Goal: Task Accomplishment & Management: Use online tool/utility

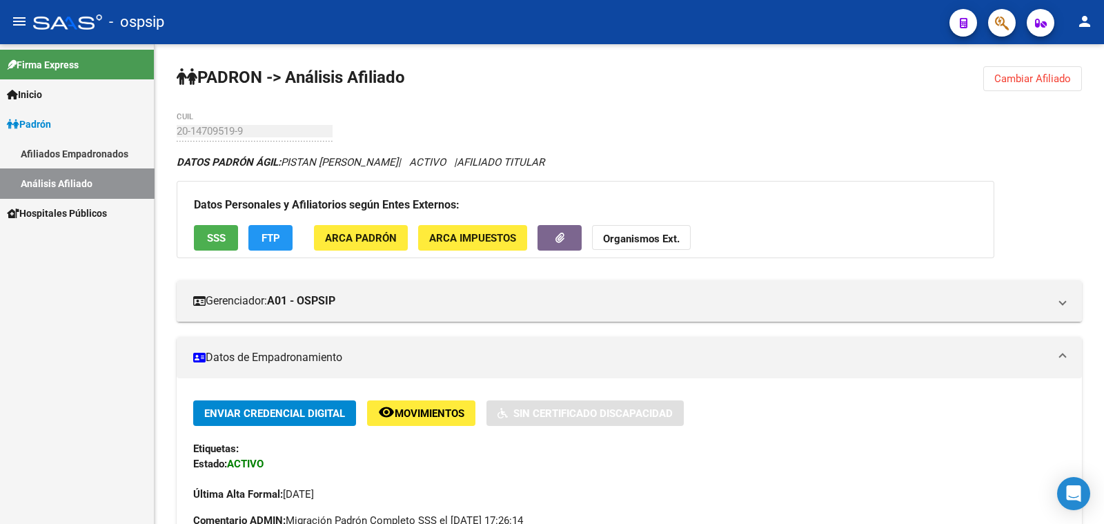
scroll to position [172, 0]
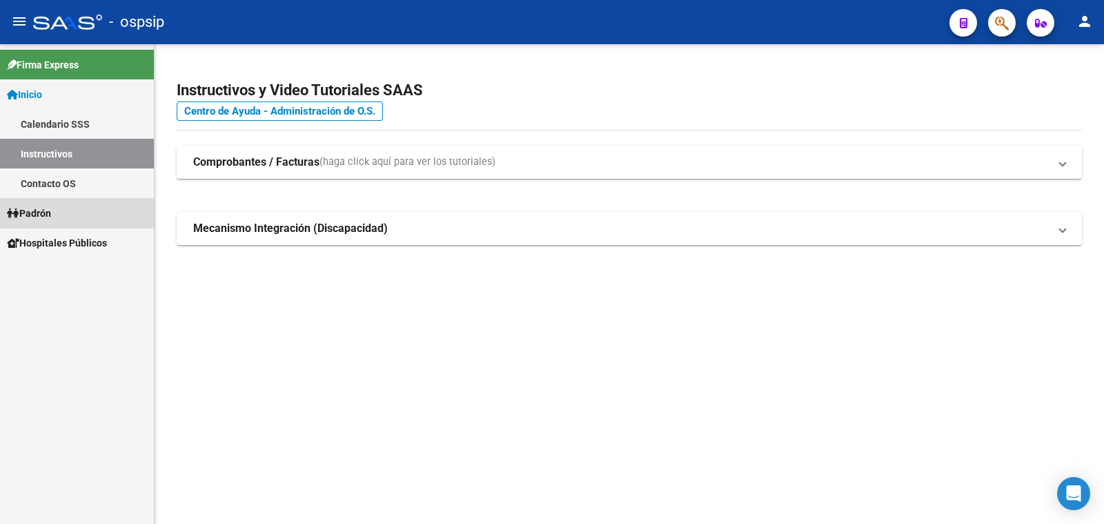
click at [32, 215] on span "Padrón" at bounding box center [29, 213] width 44 height 15
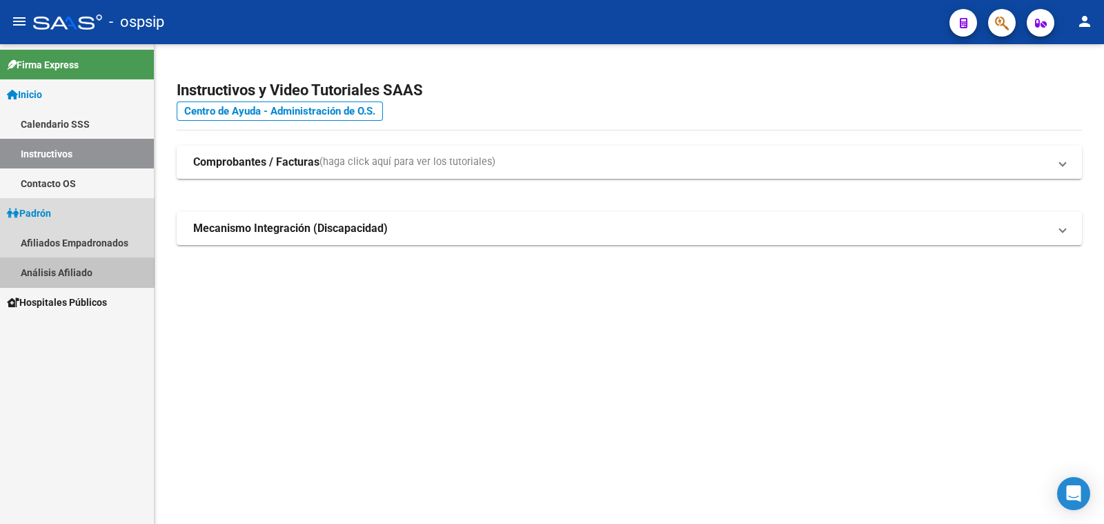
click at [51, 272] on link "Análisis Afiliado" at bounding box center [77, 272] width 154 height 30
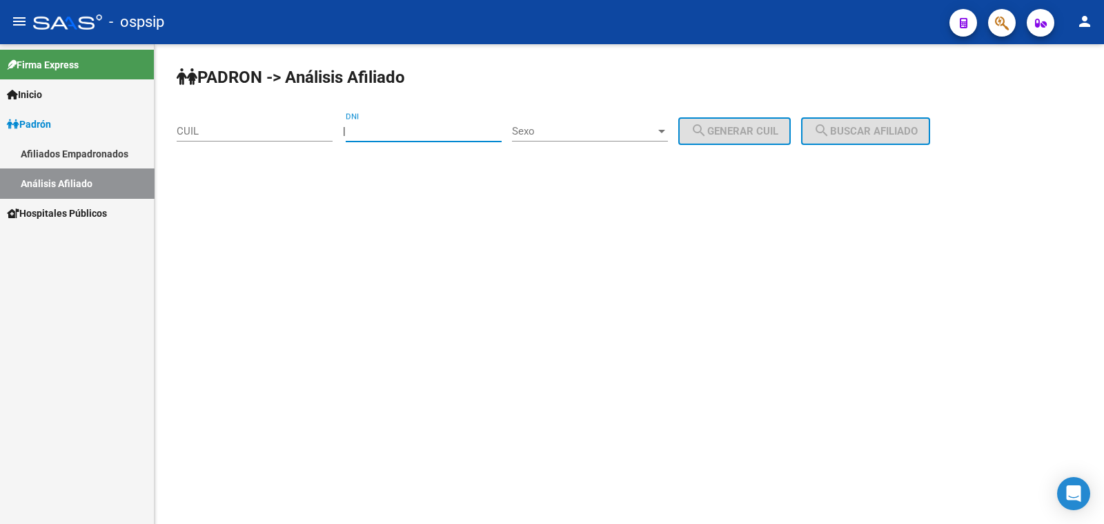
click at [384, 130] on input "DNI" at bounding box center [424, 131] width 156 height 12
paste input "37404120"
type input "37404120"
click at [617, 129] on span "Sexo" at bounding box center [583, 131] width 143 height 12
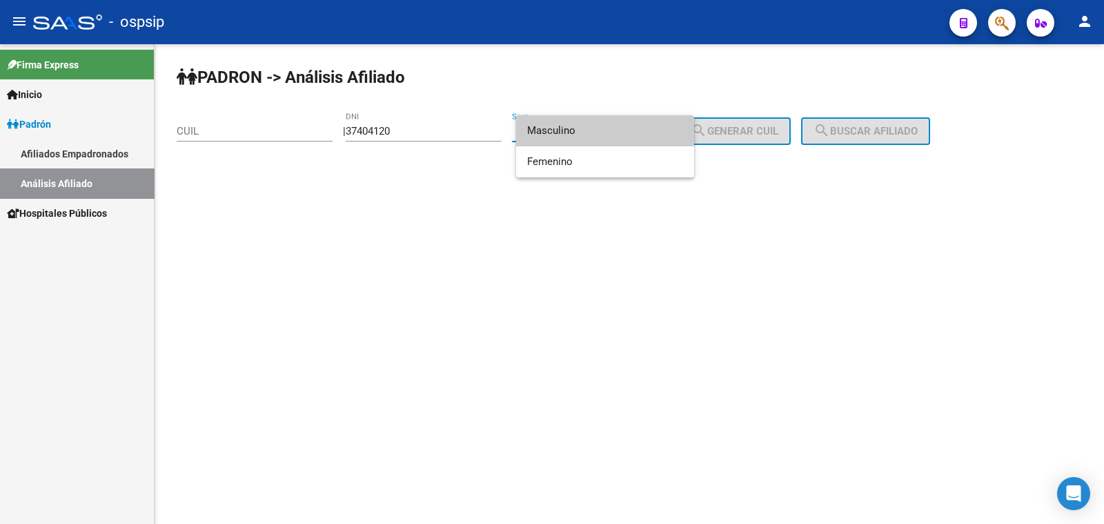
click at [617, 129] on span "Masculino" at bounding box center [605, 130] width 156 height 31
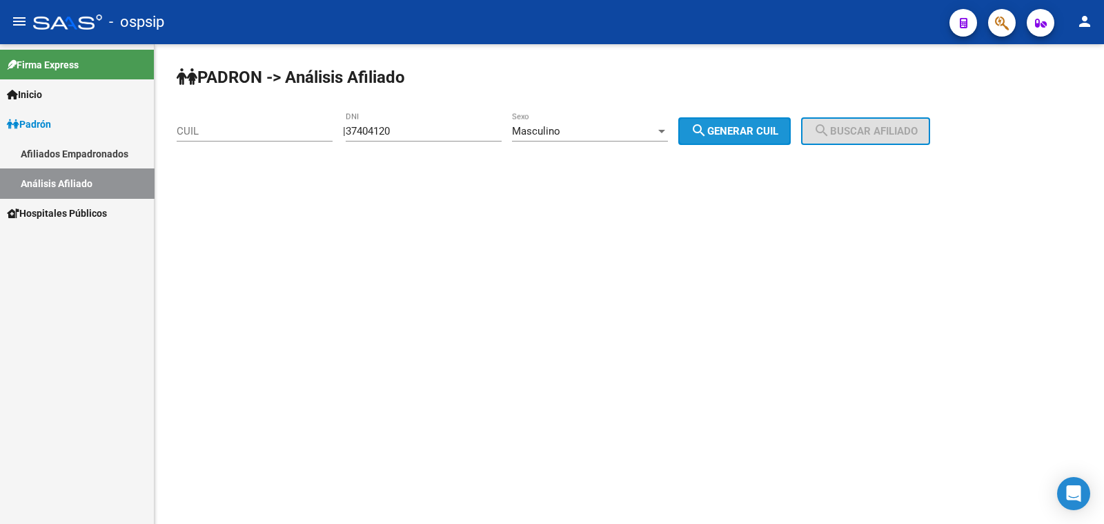
click at [742, 128] on span "search Generar CUIL" at bounding box center [734, 131] width 88 height 12
type input "20-37404120-8"
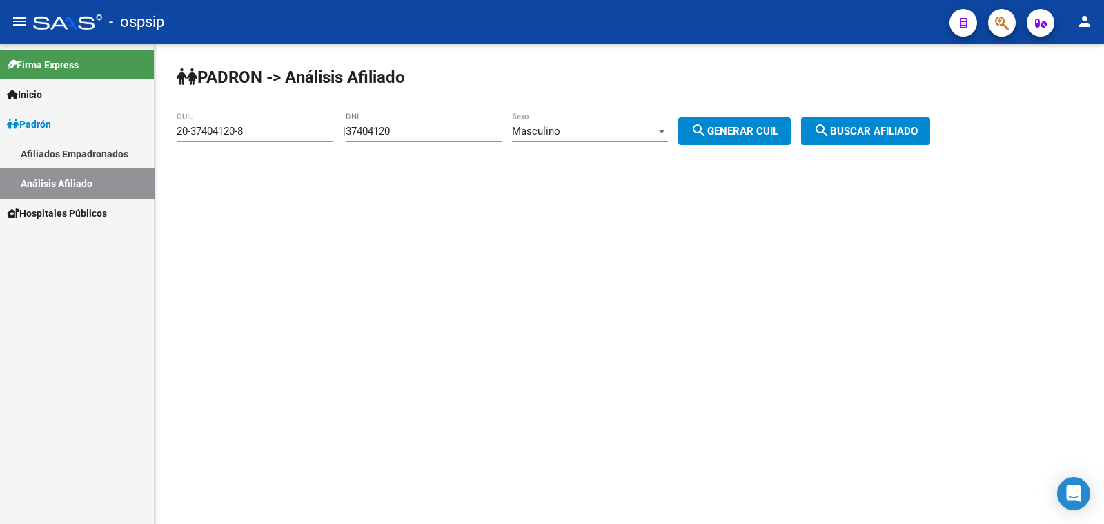
click at [864, 132] on span "search Buscar afiliado" at bounding box center [865, 131] width 104 height 12
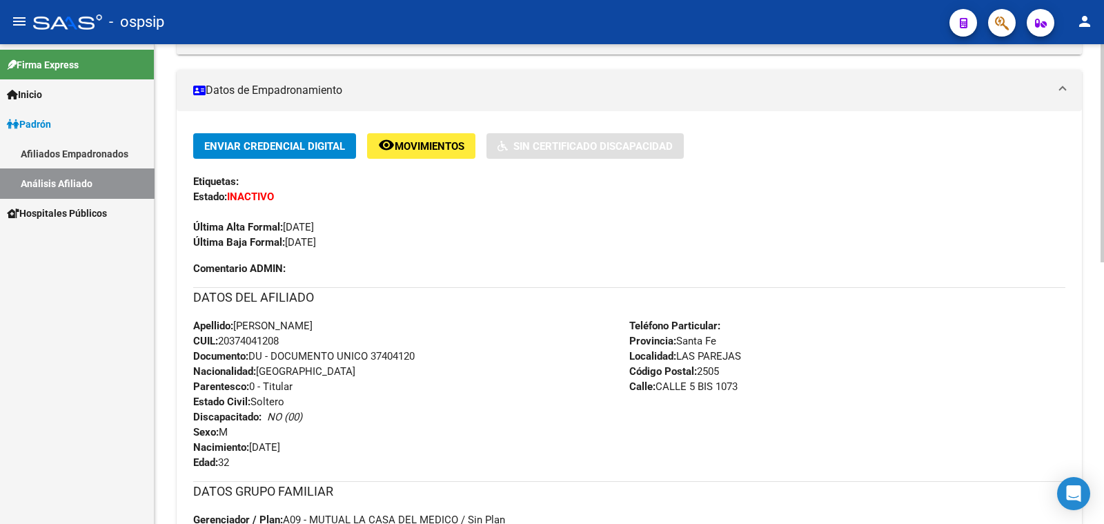
scroll to position [344, 0]
